Goal: Find specific page/section: Find specific page/section

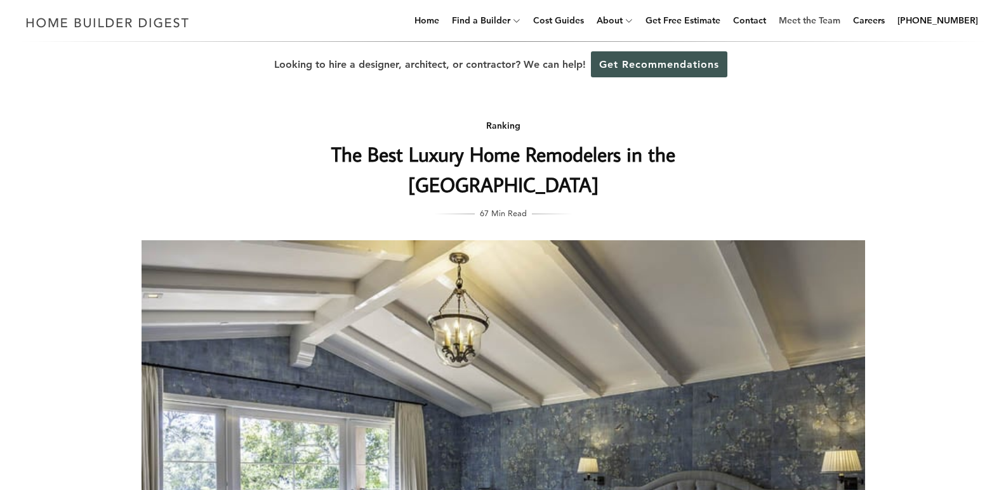
click at [822, 19] on link "Meet the Team" at bounding box center [809, 20] width 72 height 41
click at [884, 204] on div "Ranking The Best Luxury Home Remodelers in the [GEOGRAPHIC_DATA] 67 Min Read Ph…" at bounding box center [503, 405] width 764 height 634
